Goal: Browse casually

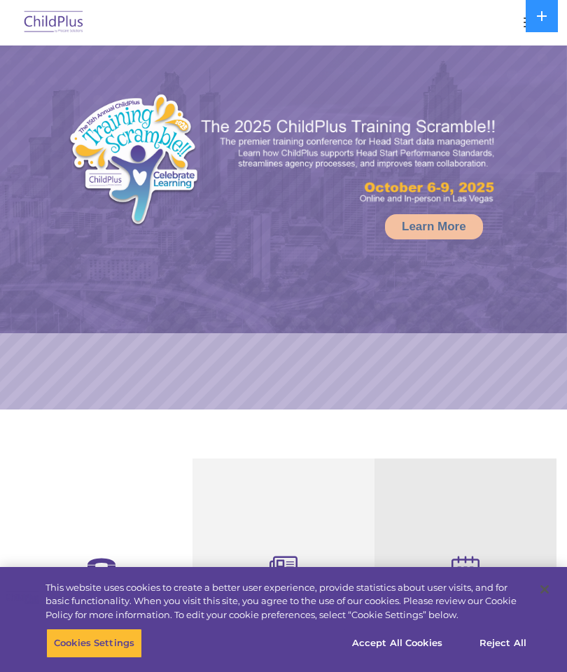
select select "MEDIUM"
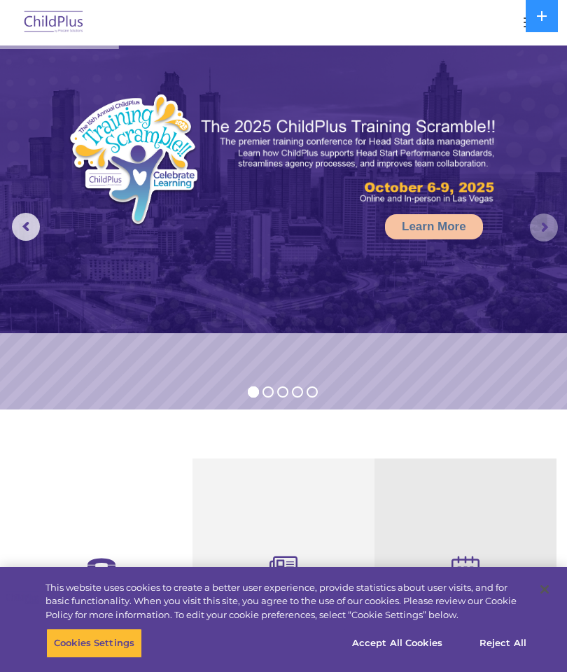
click at [540, 232] on rs-arrow at bounding box center [544, 228] width 28 height 28
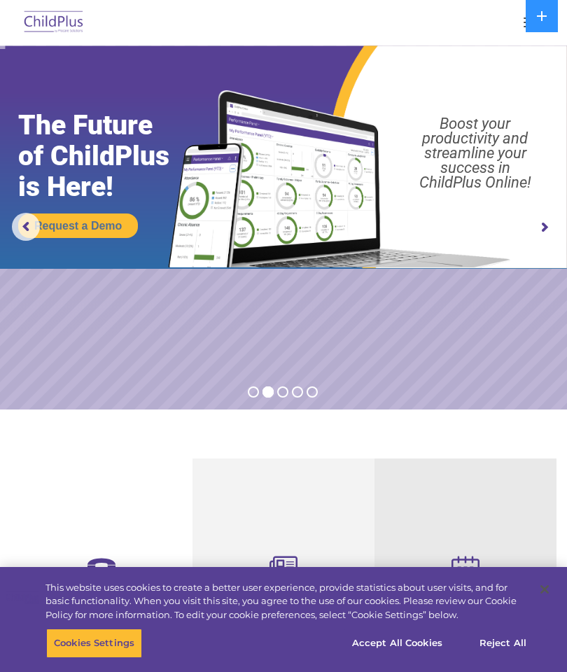
click at [547, 225] on rs-arrow at bounding box center [544, 228] width 28 height 28
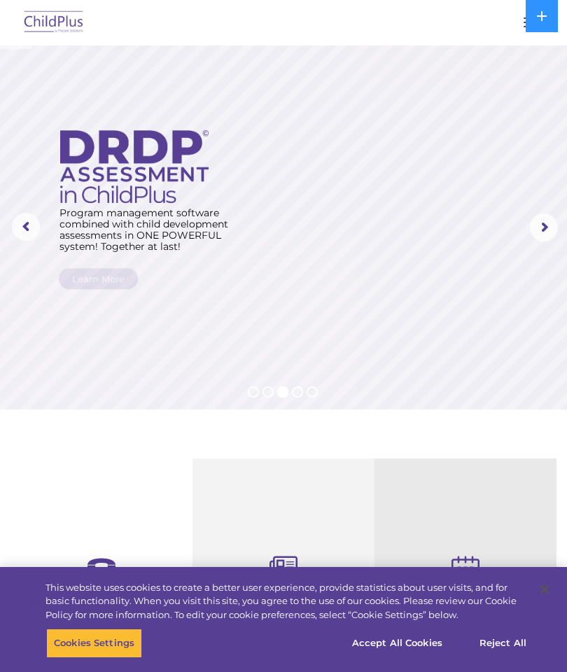
click at [549, 224] on rs-arrow at bounding box center [544, 228] width 28 height 28
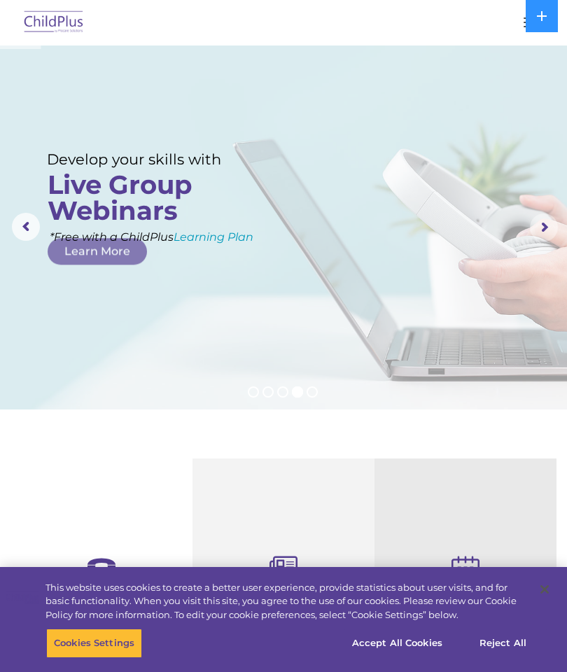
click at [555, 232] on rs-arrow at bounding box center [544, 228] width 28 height 28
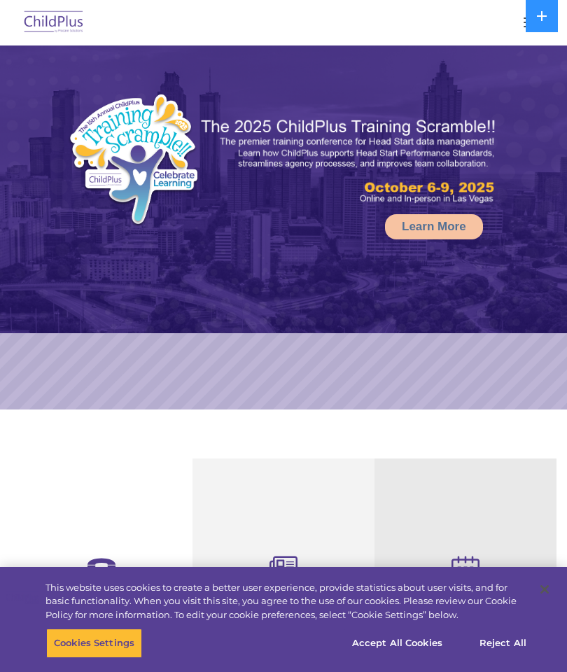
select select "MEDIUM"
click at [524, 227] on img at bounding box center [283, 190] width 567 height 288
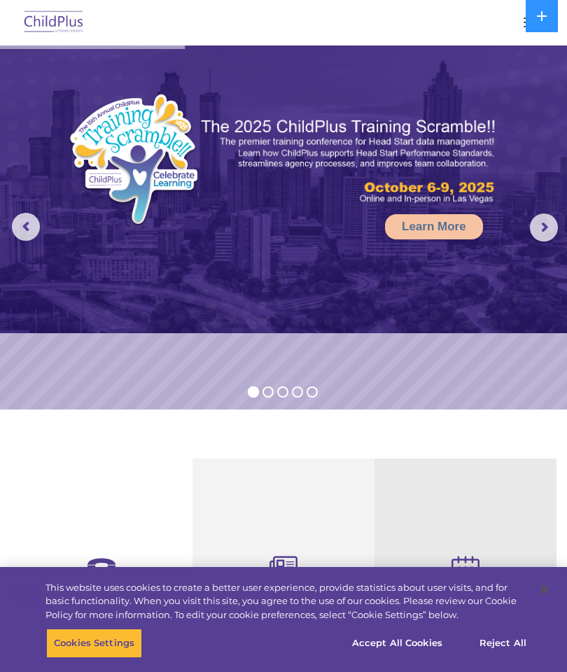
click at [548, 230] on rs-arrow at bounding box center [544, 228] width 28 height 28
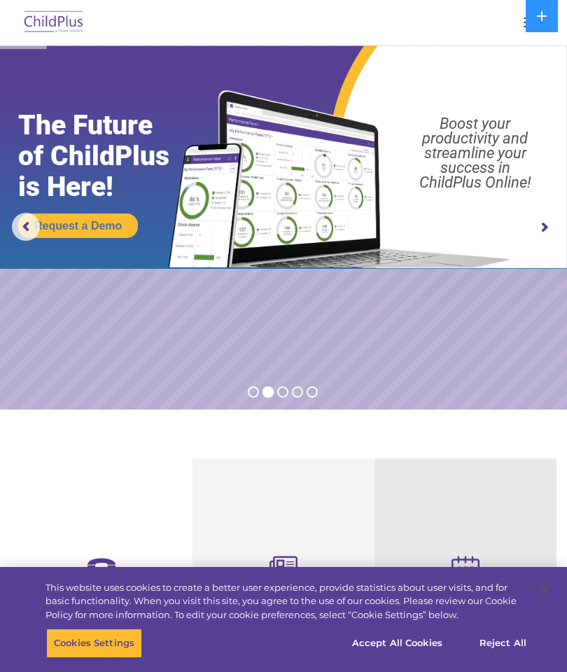
click at [552, 230] on rs-arrow at bounding box center [544, 228] width 28 height 28
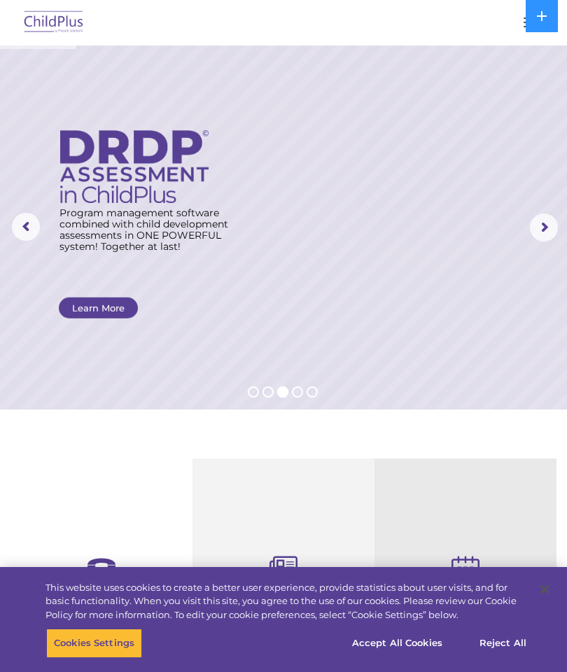
click at [542, 226] on rs-arrow at bounding box center [544, 228] width 28 height 28
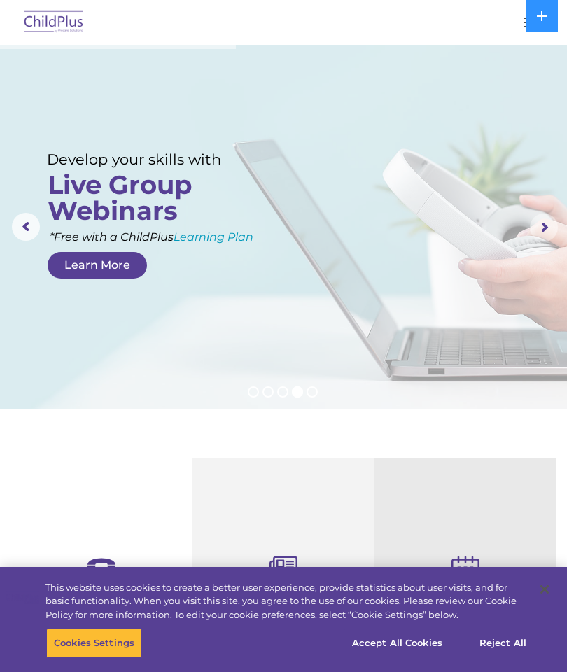
click at [542, 221] on rs-arrow at bounding box center [544, 228] width 28 height 28
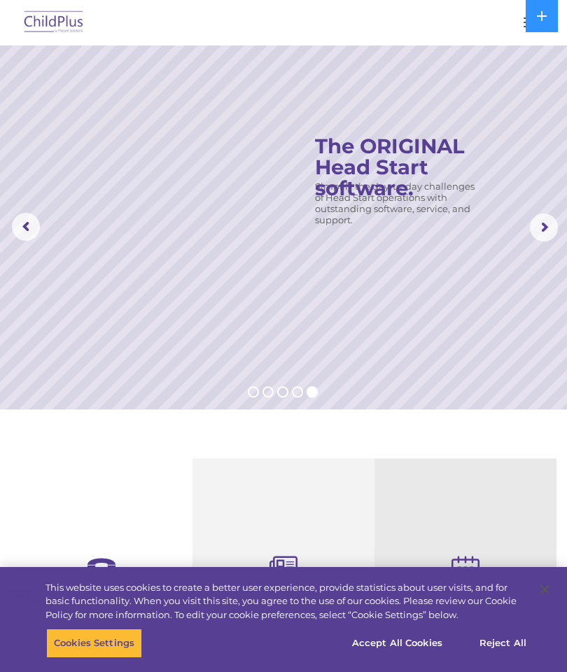
click at [547, 220] on rs-arrow at bounding box center [544, 228] width 28 height 28
